Goal: Task Accomplishment & Management: Complete application form

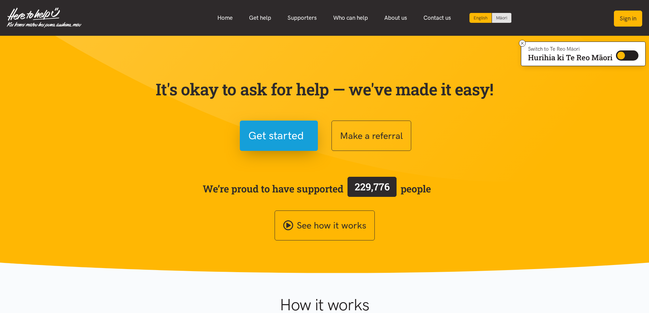
click at [617, 21] on button "Sign in" at bounding box center [628, 19] width 28 height 16
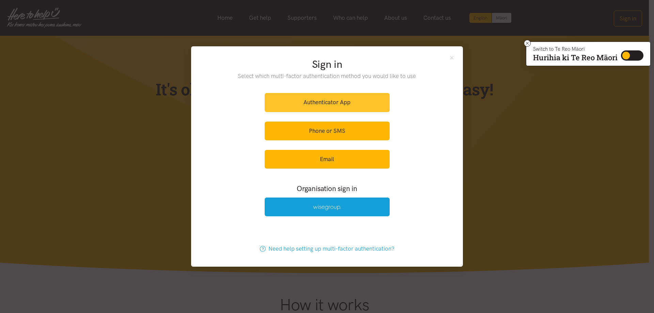
click at [321, 101] on link "Authenticator App" at bounding box center [327, 102] width 125 height 19
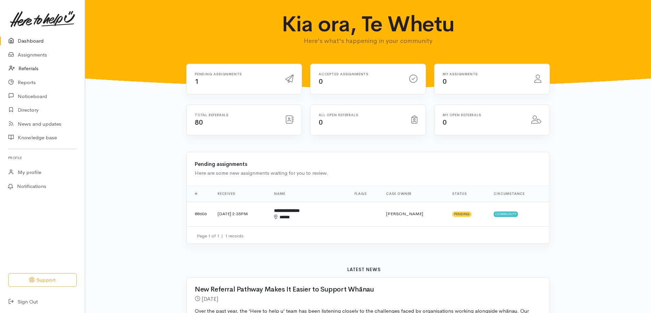
click at [29, 70] on link "Referrals" at bounding box center [42, 69] width 85 height 14
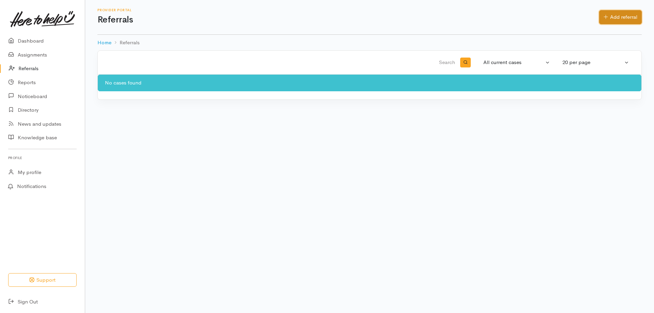
click at [625, 15] on link "Add referral" at bounding box center [620, 17] width 43 height 14
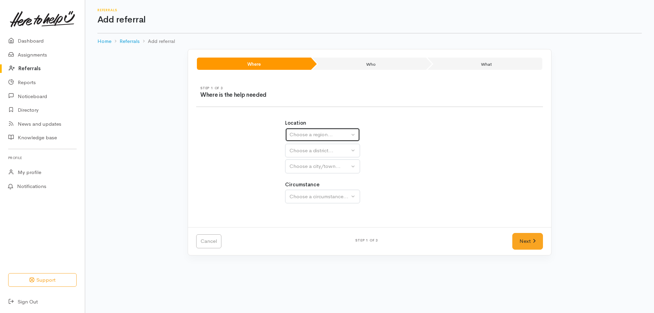
click at [352, 135] on button "Choose a region..." at bounding box center [322, 135] width 75 height 14
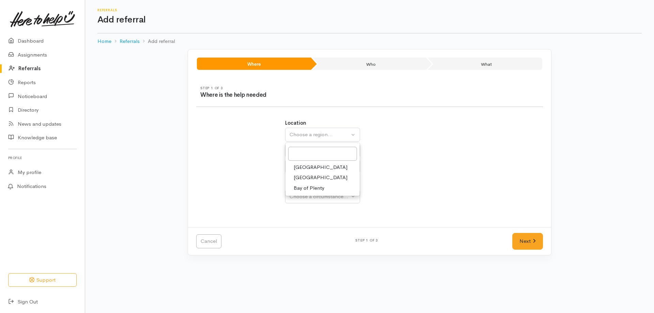
click at [324, 178] on link "[GEOGRAPHIC_DATA]" at bounding box center [322, 177] width 74 height 11
select select "3"
select select
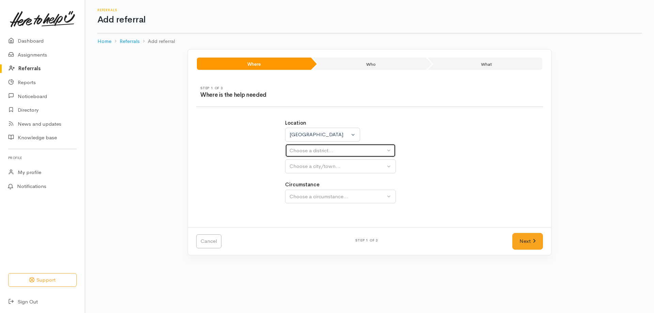
click at [375, 149] on div "Choose a district..." at bounding box center [337, 151] width 96 height 8
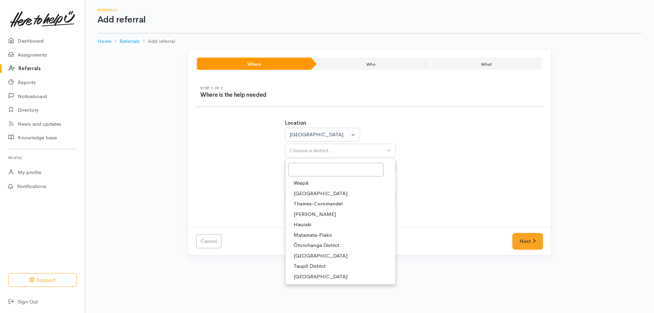
click at [315, 266] on span "Taupō District" at bounding box center [310, 266] width 32 height 8
select select "14"
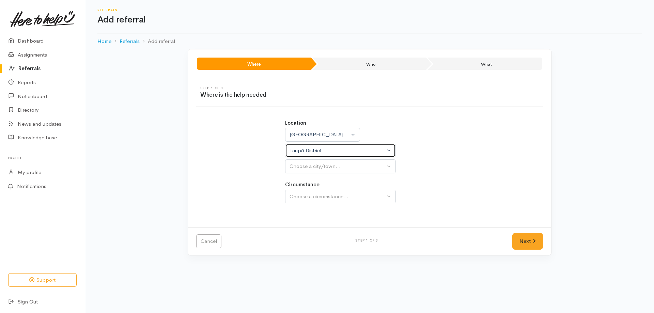
select select
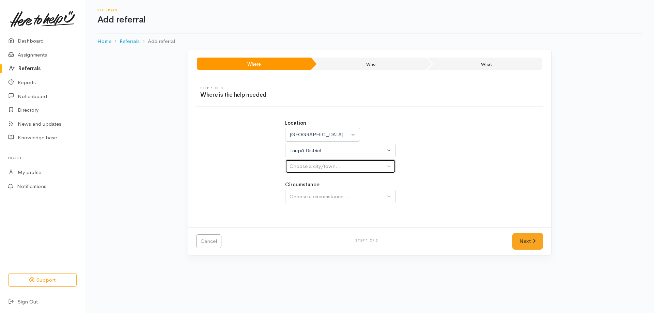
click at [390, 164] on button "Choose a city/town..." at bounding box center [340, 166] width 111 height 14
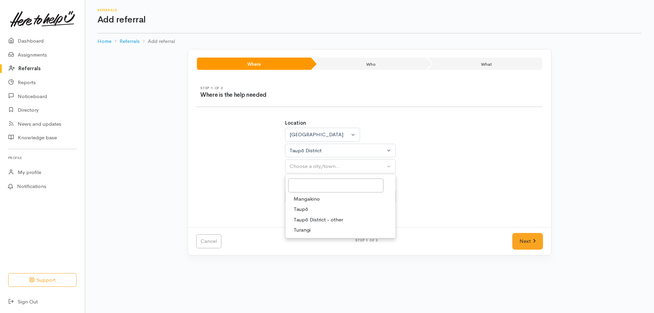
click at [310, 207] on link "Taupō" at bounding box center [340, 209] width 110 height 11
select select "183"
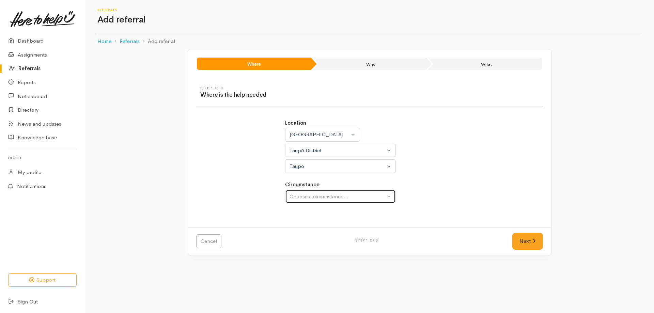
click at [392, 195] on button "Choose a circumstance..." at bounding box center [340, 197] width 111 height 14
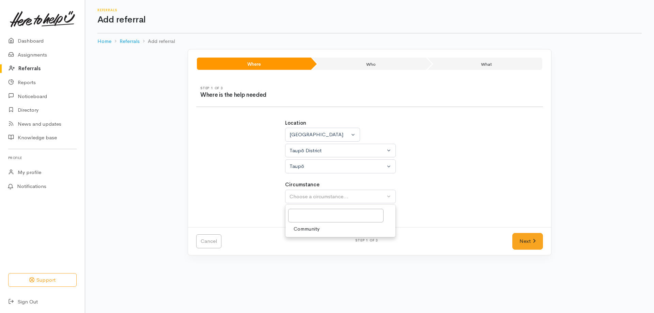
click at [306, 230] on span "Community" at bounding box center [307, 229] width 26 height 8
select select "2"
click at [526, 242] on link "Next" at bounding box center [527, 241] width 31 height 17
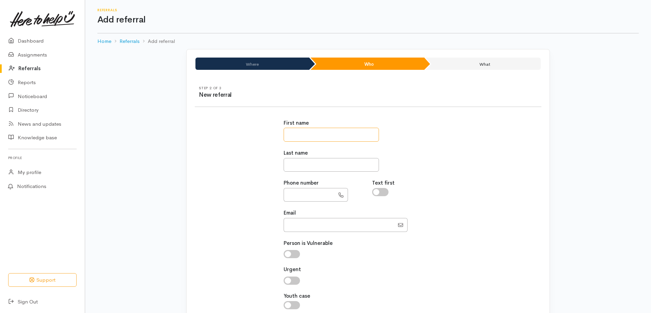
click at [324, 139] on input "text" at bounding box center [331, 135] width 95 height 14
type input "*****"
click at [315, 163] on input "text" at bounding box center [331, 165] width 95 height 14
type input "********"
click at [321, 194] on input "text" at bounding box center [309, 195] width 51 height 14
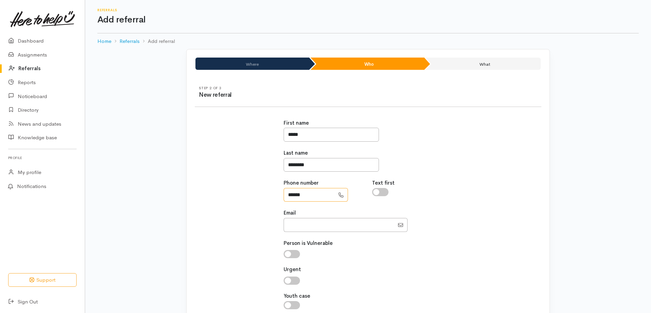
type input "**********"
click at [308, 228] on input "Email" at bounding box center [339, 225] width 111 height 14
type input "[EMAIL_ADDRESS][DOMAIN_NAME]"
click at [287, 253] on input "checkbox" at bounding box center [292, 254] width 16 height 8
checkbox input "true"
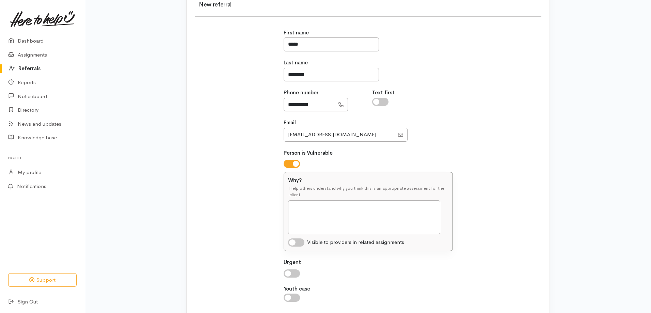
scroll to position [102, 0]
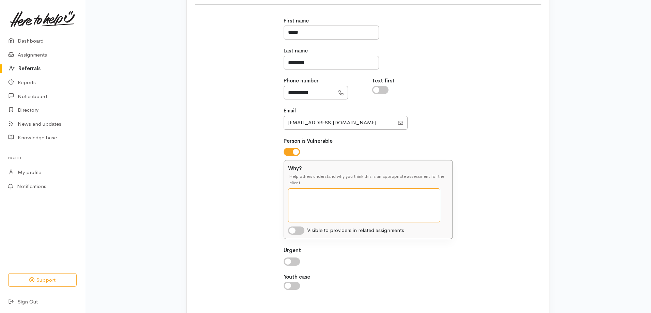
click at [311, 199] on textarea "Why?" at bounding box center [364, 205] width 152 height 34
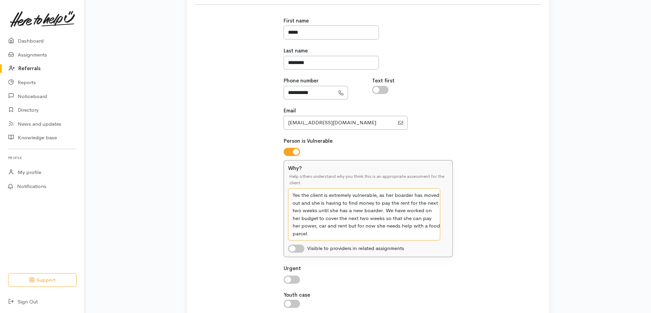
type textarea "Yes the client is extremely vulnerable, as her boarder has moved out and she is…"
click at [293, 248] on input "checkbox" at bounding box center [296, 248] width 16 height 8
checkbox input "true"
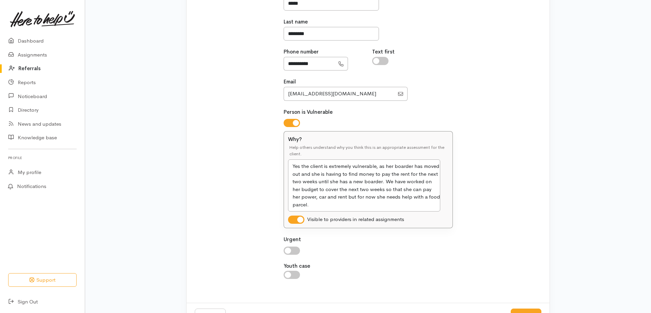
scroll to position [157, 0]
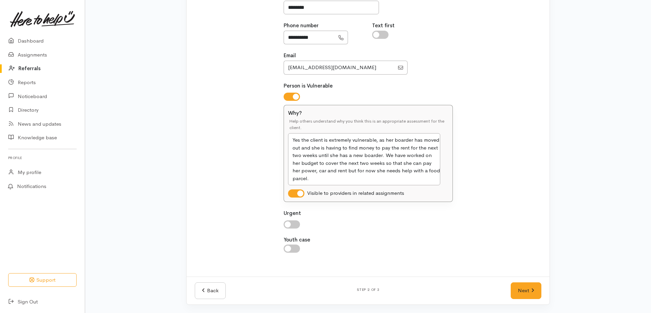
click at [292, 223] on input "checkbox" at bounding box center [292, 224] width 16 height 8
checkbox input "true"
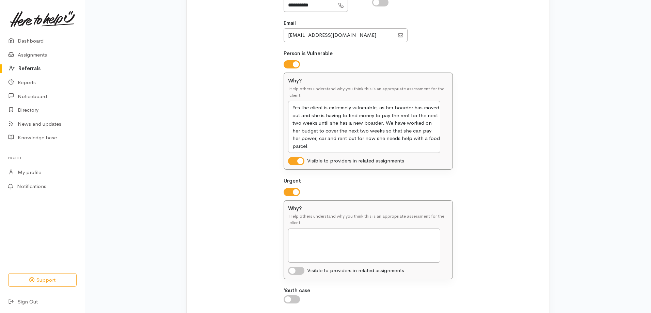
scroll to position [240, 0]
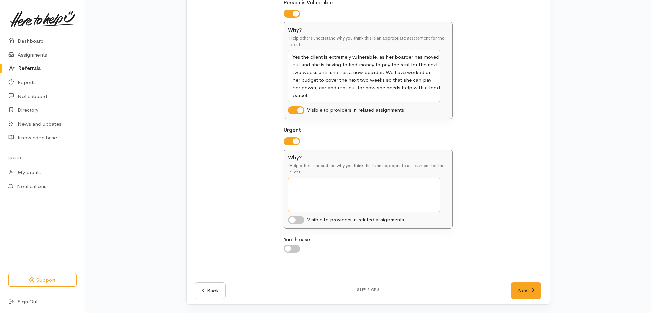
click at [321, 185] on textarea "Why?" at bounding box center [364, 195] width 152 height 34
type textarea "Client is having to find money to cover her rent and power because her boarder …"
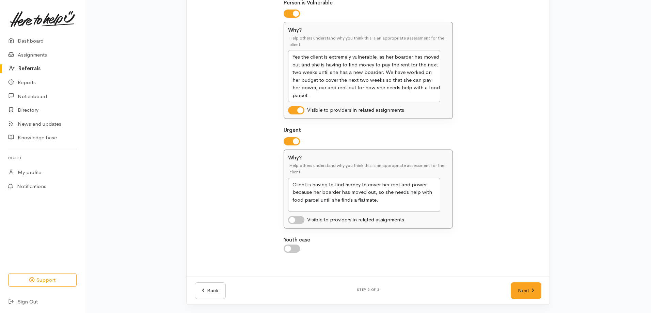
click at [294, 219] on input "checkbox" at bounding box center [296, 220] width 16 height 8
checkbox input "true"
click at [528, 293] on link "Next" at bounding box center [526, 290] width 31 height 17
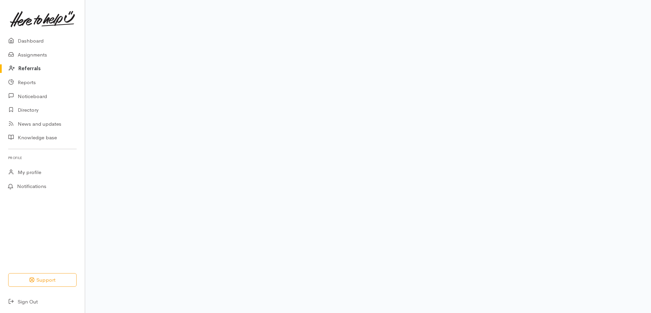
scroll to position [43, 0]
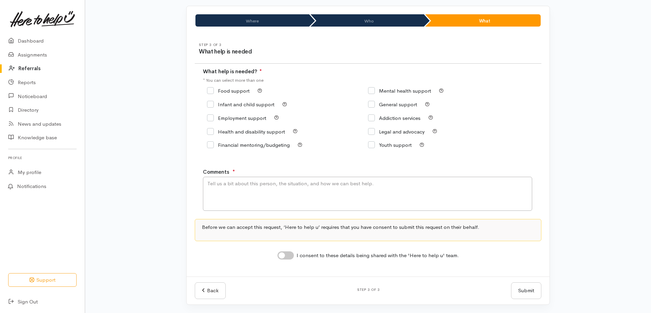
click at [212, 92] on input "Food support" at bounding box center [228, 90] width 43 height 5
checkbox input "true"
click at [215, 185] on textarea "Comments" at bounding box center [367, 194] width 329 height 34
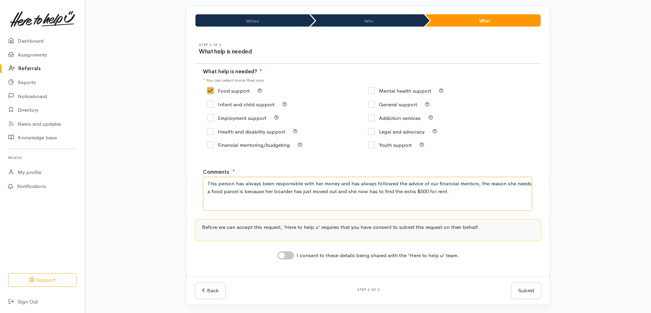
type textarea "This person has always been responsible with her money and has always followed …"
click at [281, 255] on input "I consent to these details being shared with the 'Here to help u' team." at bounding box center [286, 255] width 16 height 8
checkbox input "true"
click at [524, 286] on button "Submit" at bounding box center [526, 290] width 30 height 17
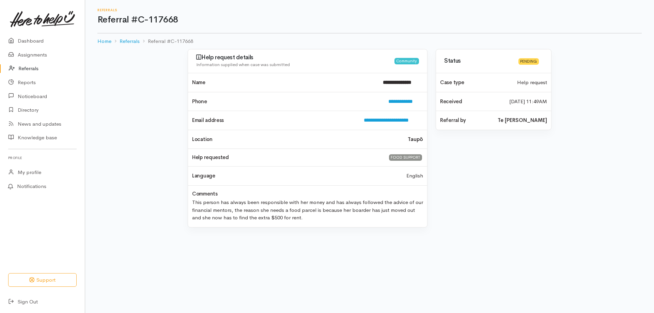
click at [477, 157] on div "Status Pending Case type Help request Received 11 Sep 2025 11:49AM" at bounding box center [493, 142] width 124 height 186
click at [473, 163] on div "Status Pending Case type Help request Received 11 Sep 2025 11:49AM" at bounding box center [493, 142] width 124 height 186
click at [37, 64] on link "Referrals" at bounding box center [42, 69] width 85 height 14
